Goal: Find specific page/section: Find specific page/section

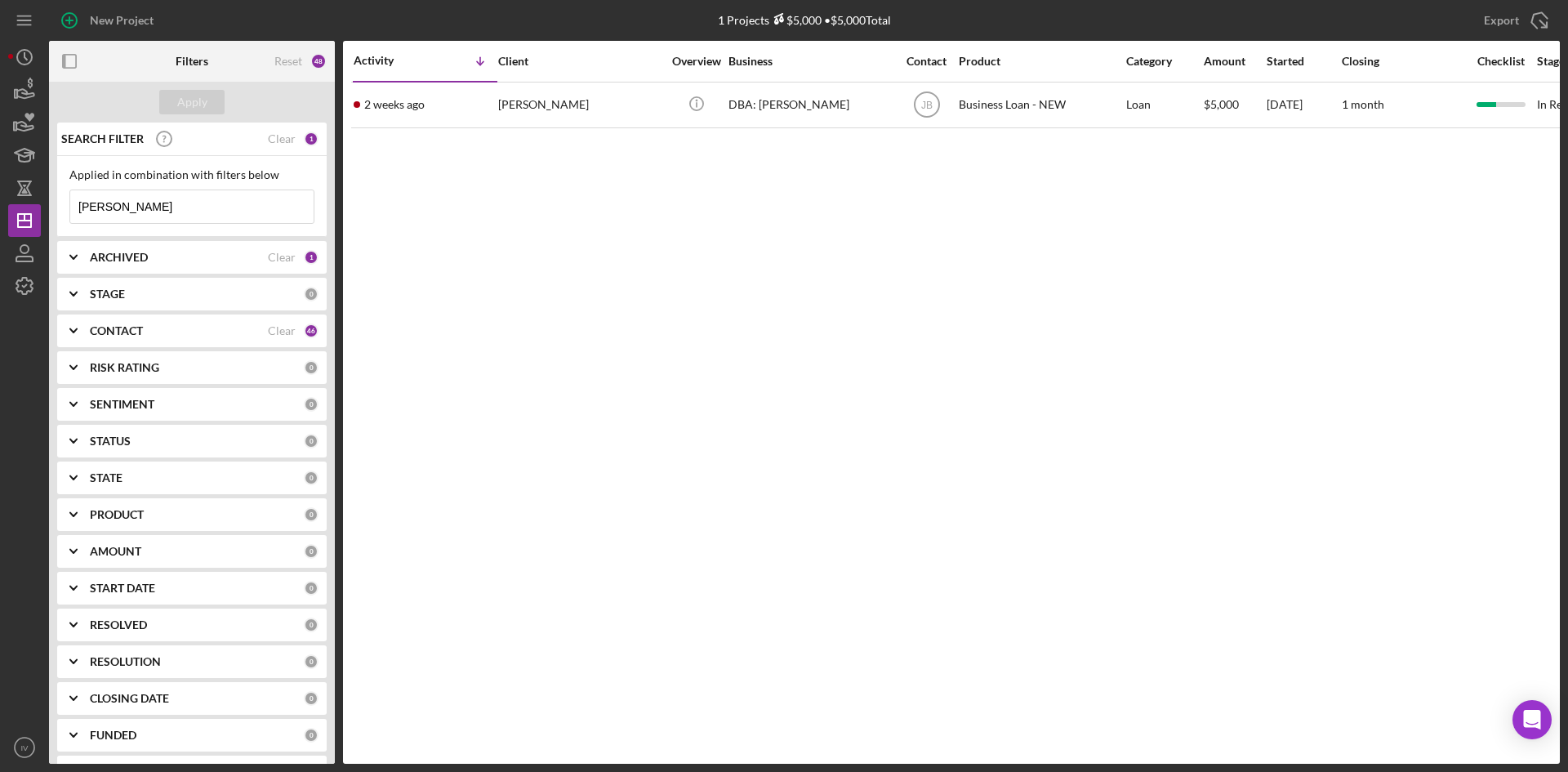
drag, startPoint x: 224, startPoint y: 210, endPoint x: 4, endPoint y: 219, distance: 220.2
click at [4, 219] on div "New Project 1 Projects $5,000 • $5,000 Total [PERSON_NAME] Export Icon/Export F…" at bounding box center [784, 386] width 1568 height 772
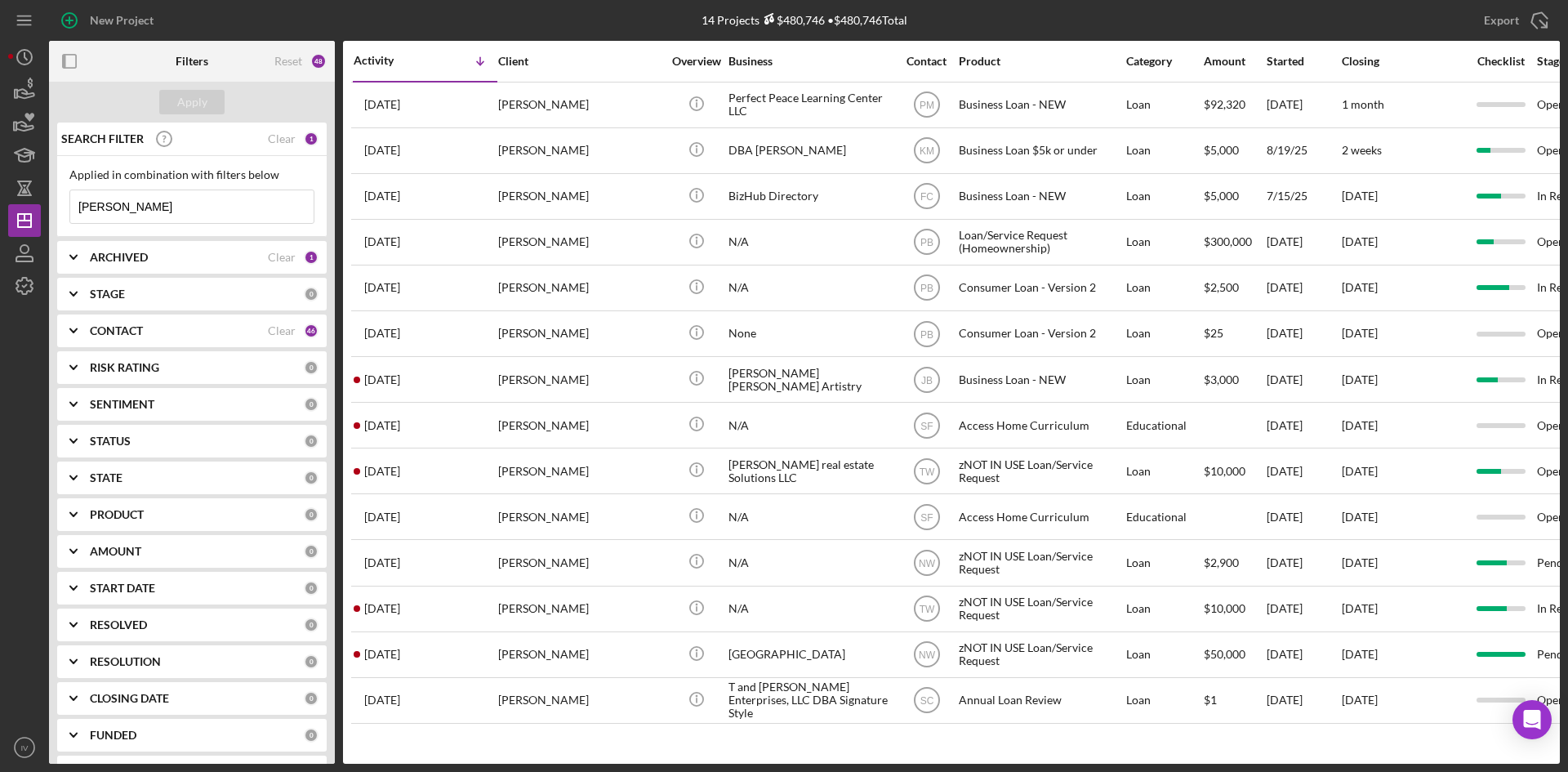
click at [174, 199] on input "[PERSON_NAME]" at bounding box center [192, 206] width 243 height 33
drag, startPoint x: 142, startPoint y: 209, endPoint x: 12, endPoint y: 213, distance: 130.1
click at [12, 213] on div "New Project 14 Projects $480,746 • $480,746 Total [PERSON_NAME] Export Icon/Exp…" at bounding box center [783, 382] width 1552 height 764
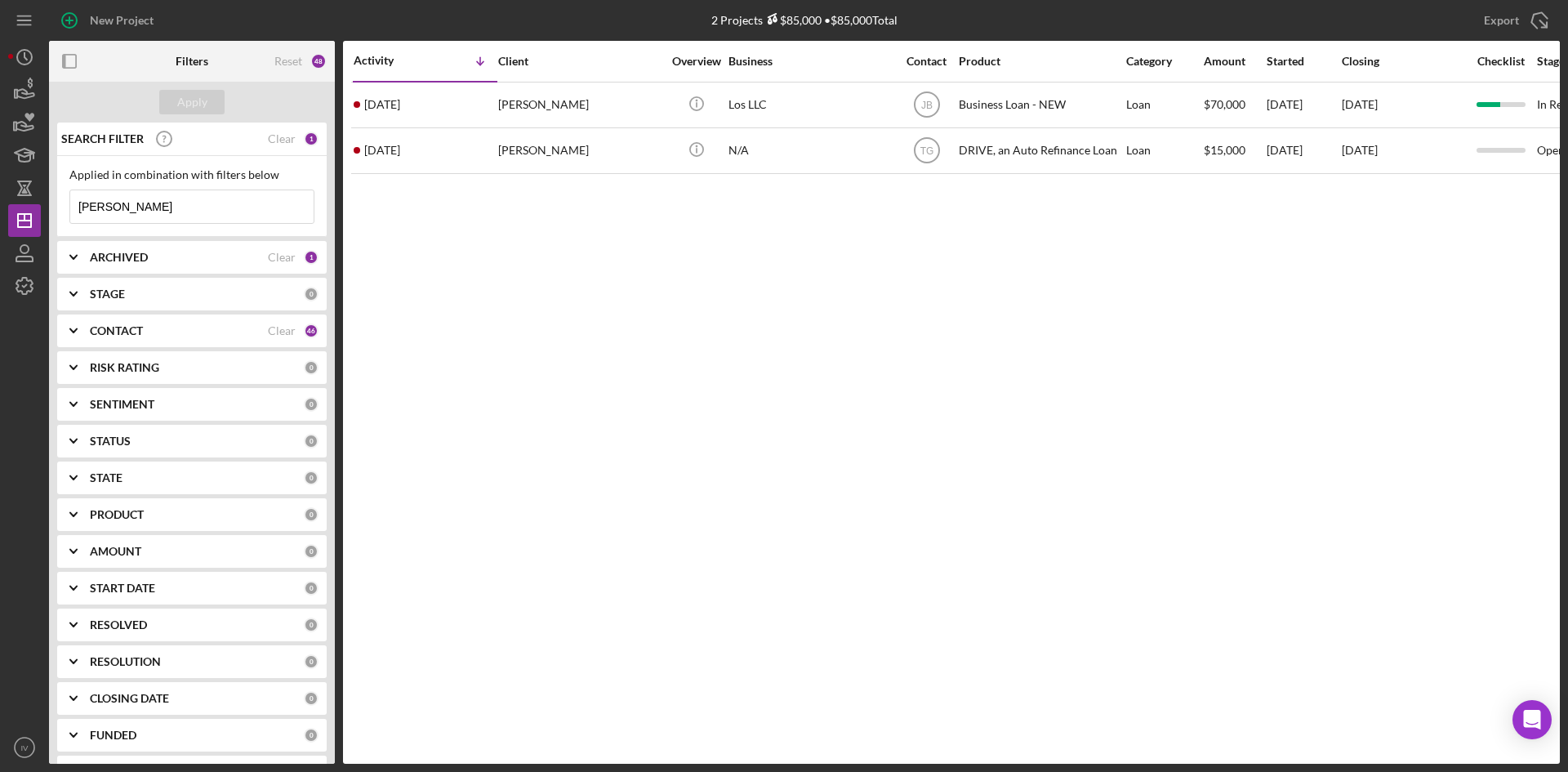
type input "[PERSON_NAME]"
click at [181, 247] on div "ARCHIVED Clear 1" at bounding box center [204, 257] width 229 height 33
click at [79, 351] on input "Archived" at bounding box center [78, 350] width 16 height 16
checkbox input "true"
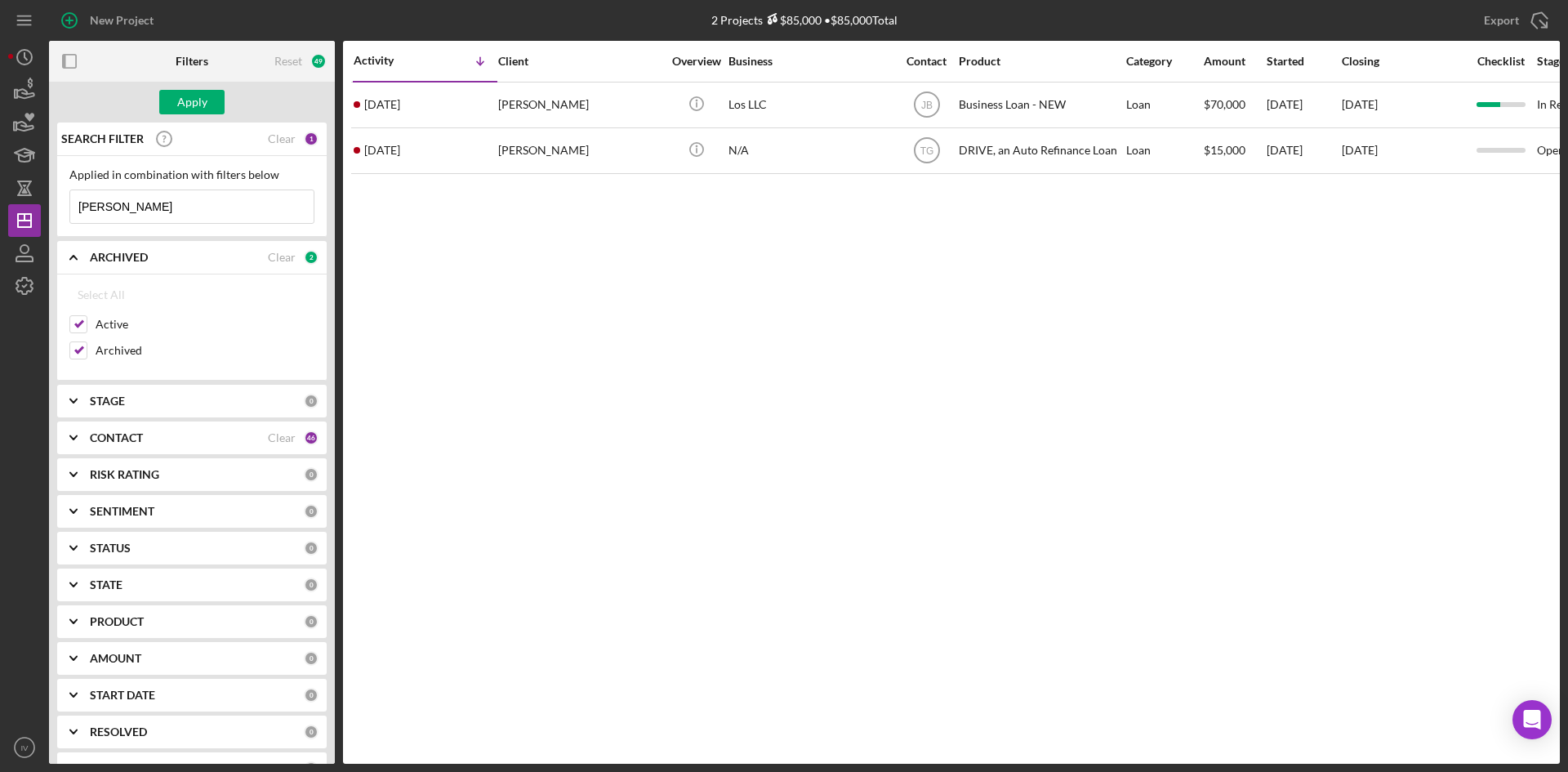
click at [130, 209] on input "[PERSON_NAME]" at bounding box center [192, 206] width 243 height 33
click at [174, 108] on button "Apply" at bounding box center [192, 102] width 66 height 24
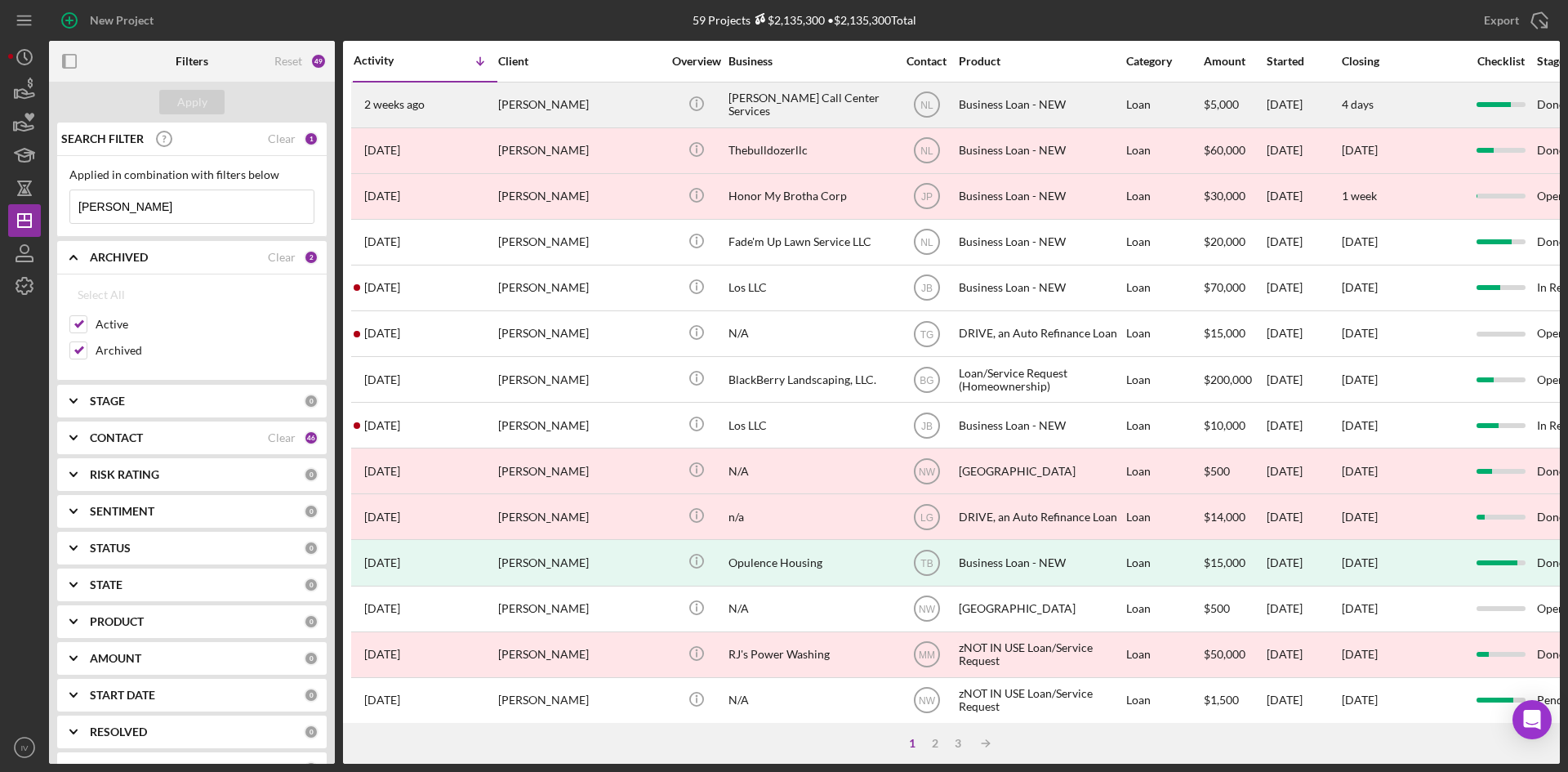
click at [566, 104] on div "[PERSON_NAME]" at bounding box center [579, 104] width 163 height 43
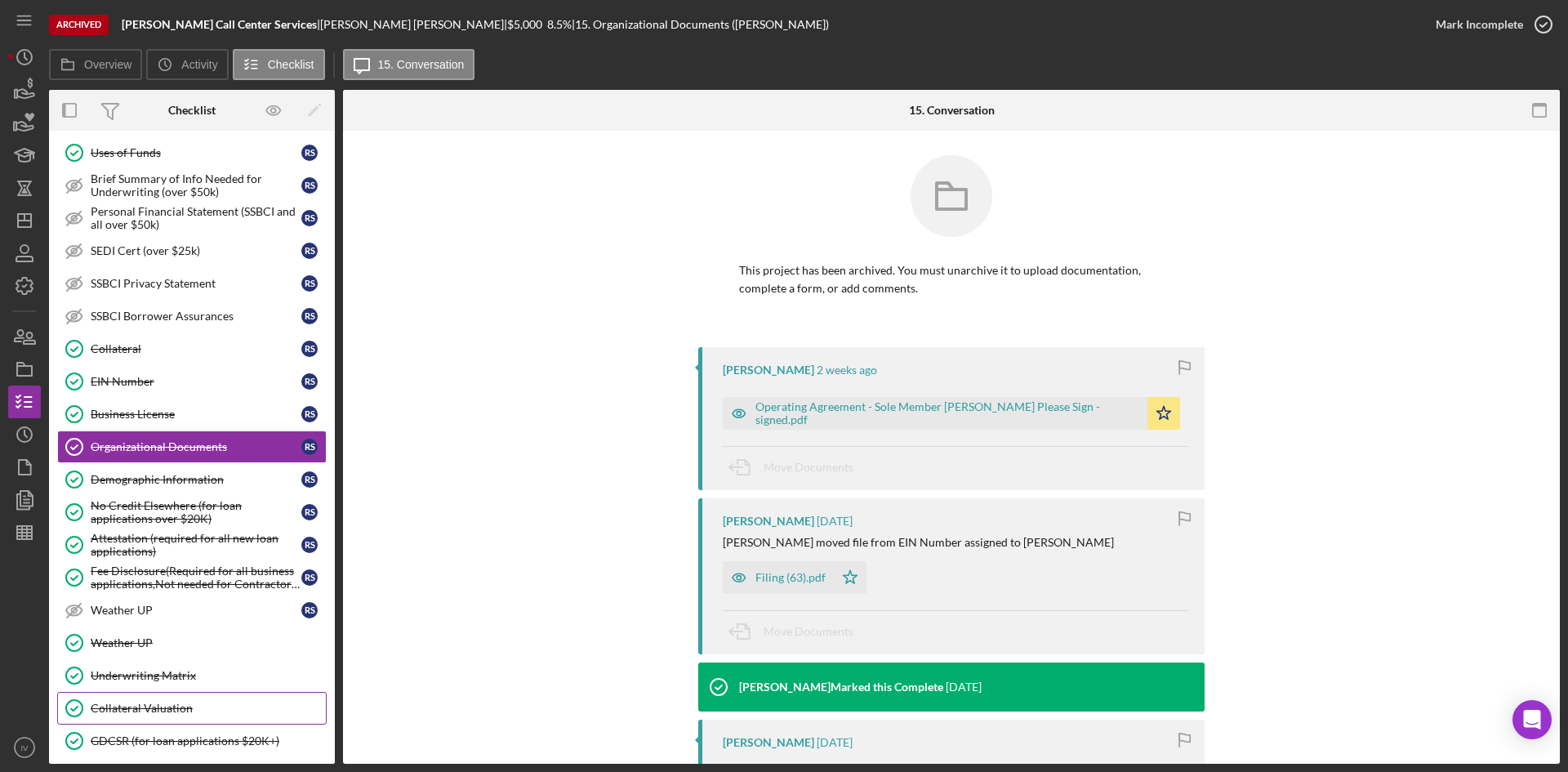
scroll to position [224, 0]
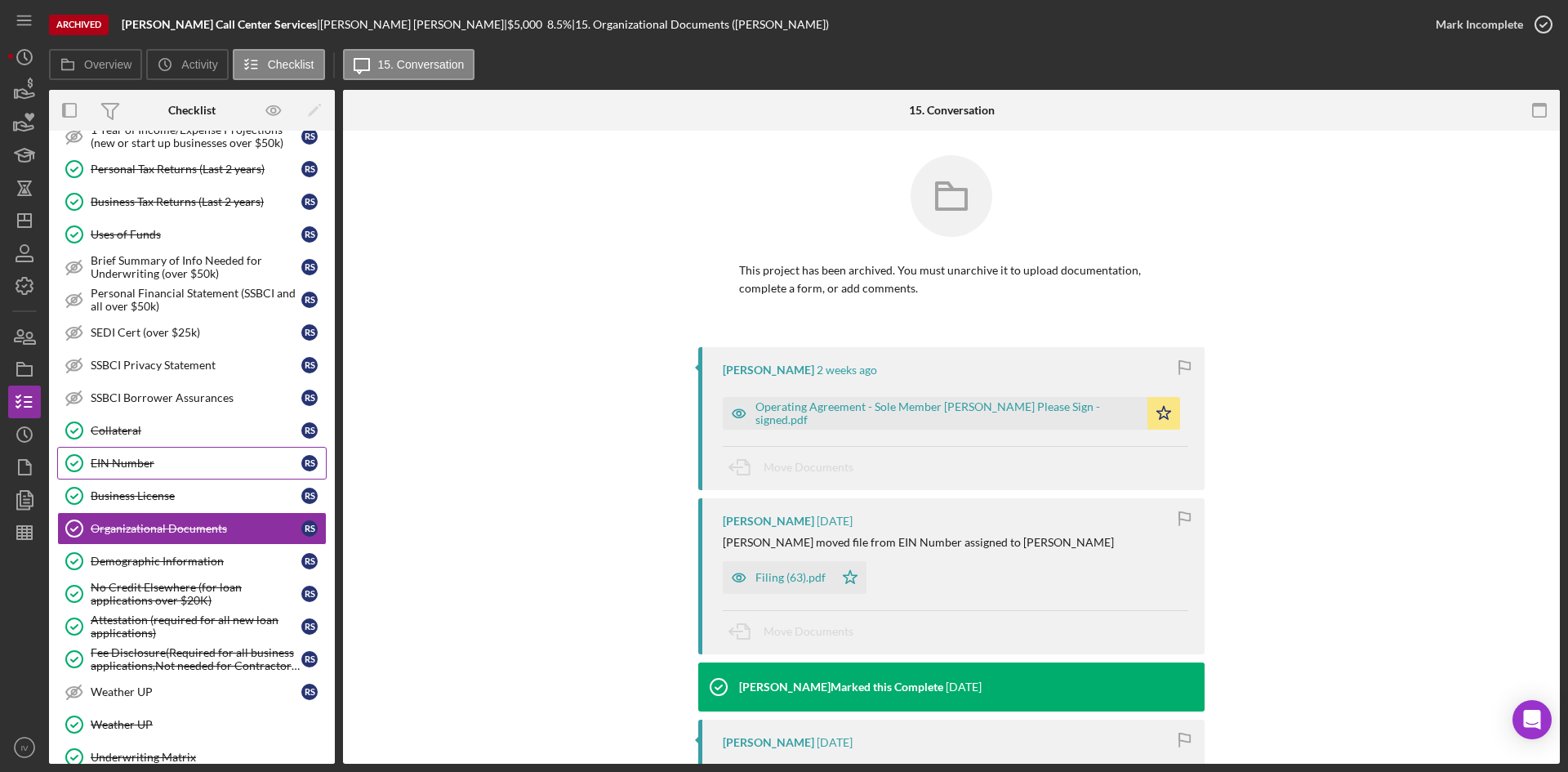
click at [159, 451] on link "EIN Number EIN Number R S" at bounding box center [192, 463] width 269 height 33
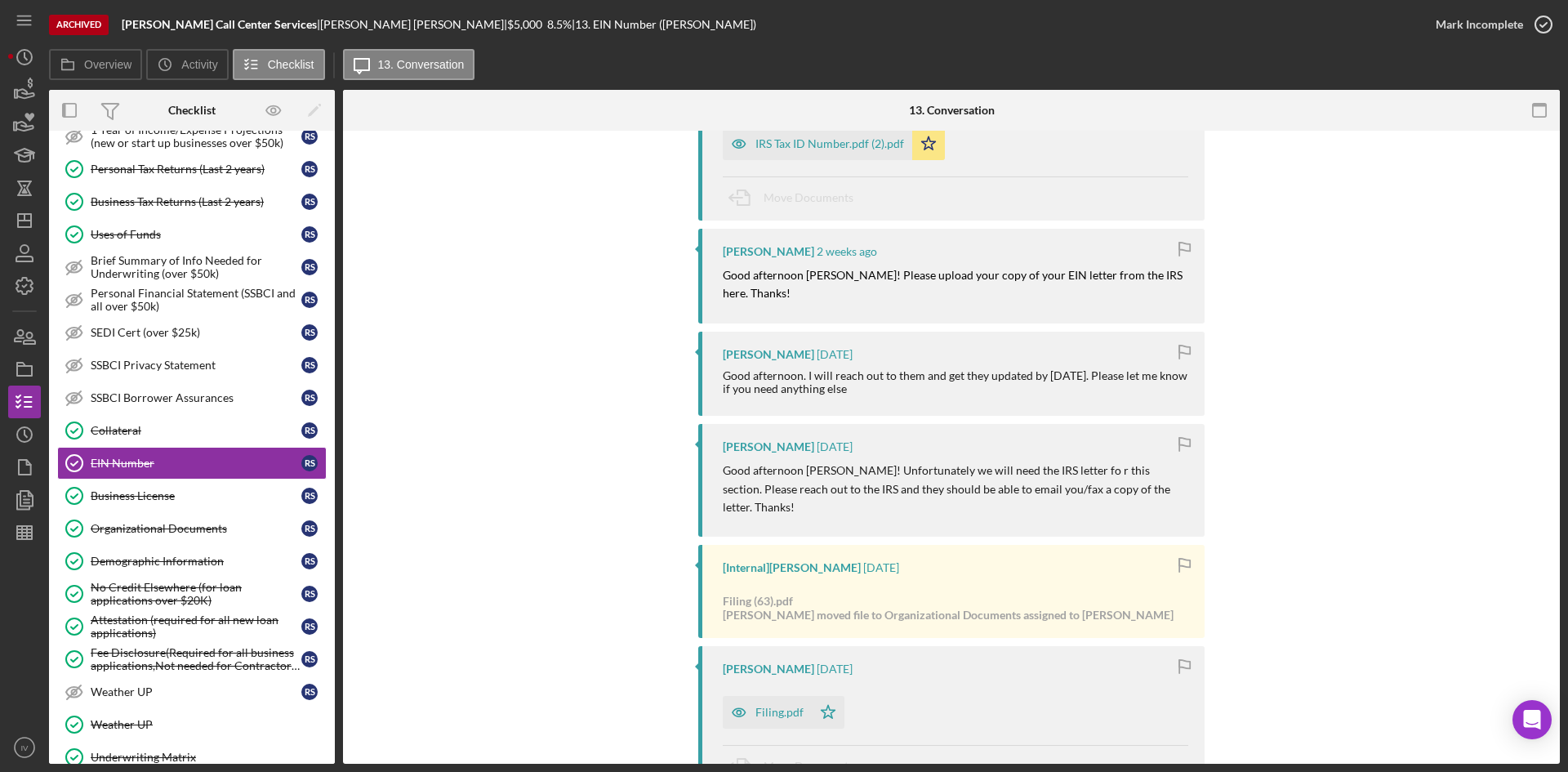
scroll to position [82, 0]
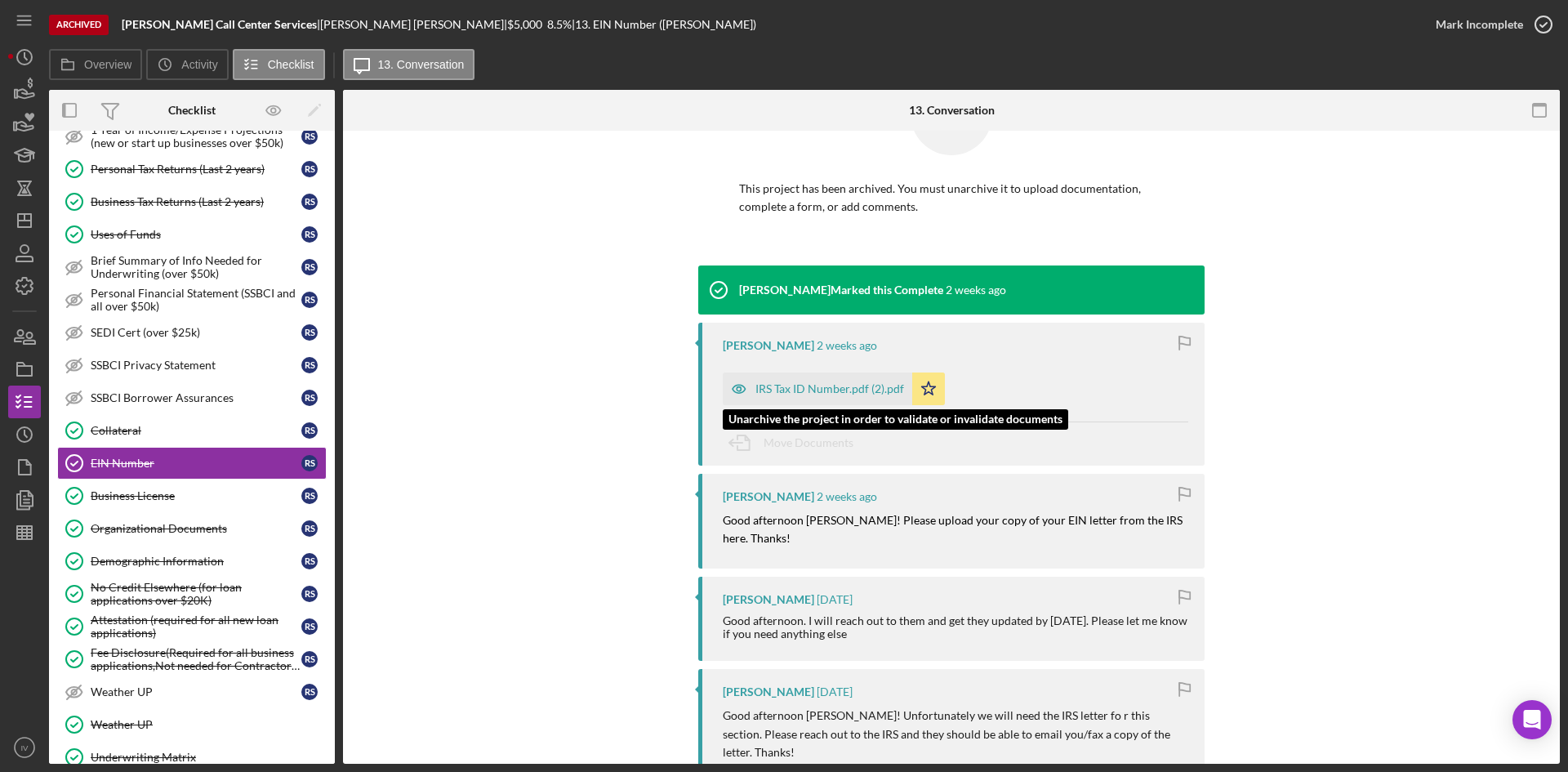
click at [788, 391] on div "IRS Tax ID Number.pdf (2).pdf" at bounding box center [830, 389] width 149 height 13
